Goal: Navigation & Orientation: Go to known website

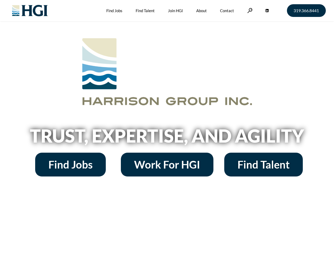
click at [167, 127] on h2 "Trust, Expertise, and Agility" at bounding box center [167, 136] width 302 height 18
click at [249, 10] on link at bounding box center [249, 10] width 5 height 5
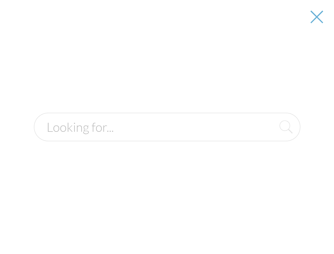
click at [167, 138] on h2 "Trust, Expertise, and Agility" at bounding box center [167, 136] width 302 height 18
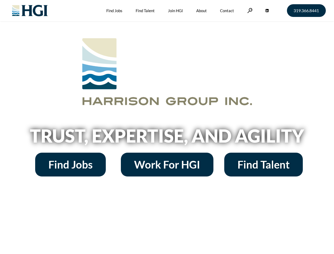
click at [167, 127] on h2 "Trust, Expertise, and Agility" at bounding box center [167, 136] width 302 height 18
click at [249, 10] on link at bounding box center [249, 10] width 5 height 5
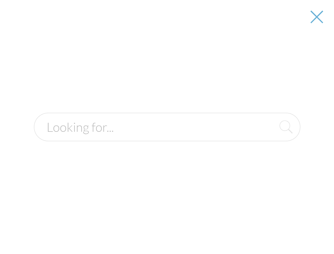
click at [167, 138] on h2 "Trust, Expertise, and Agility" at bounding box center [167, 136] width 302 height 18
